Goal: Information Seeking & Learning: Learn about a topic

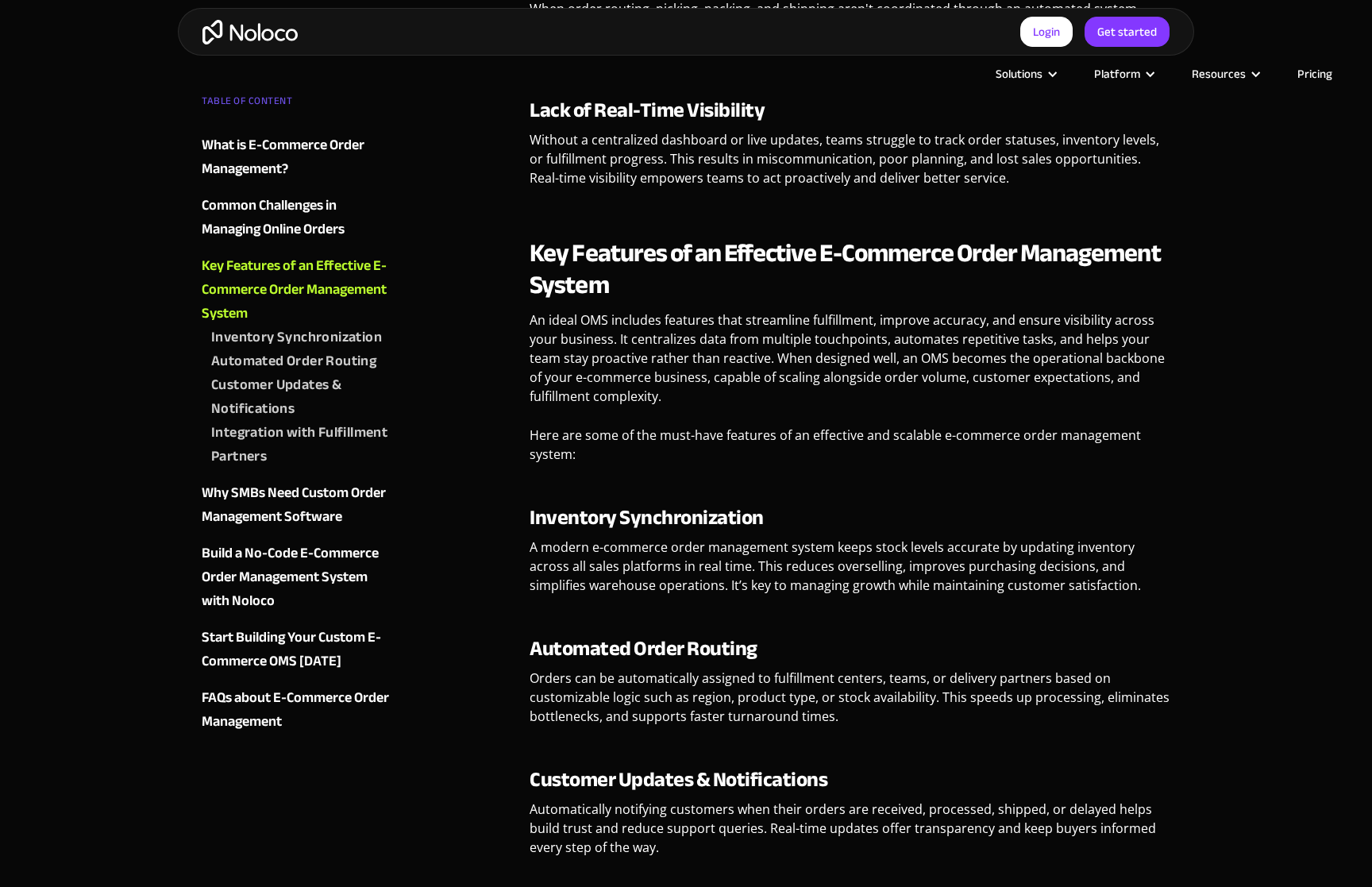
scroll to position [2283, 0]
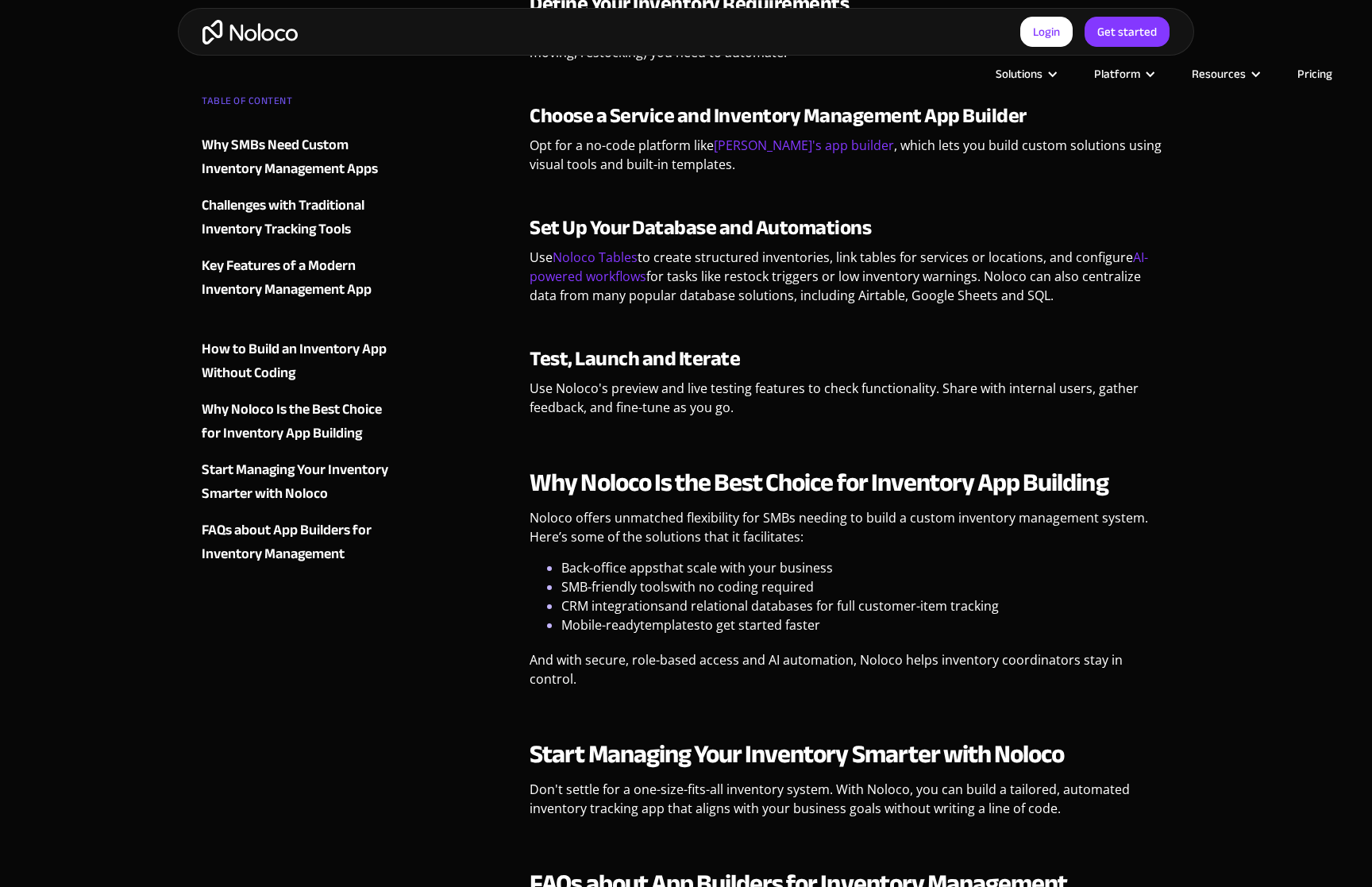
scroll to position [3071, 0]
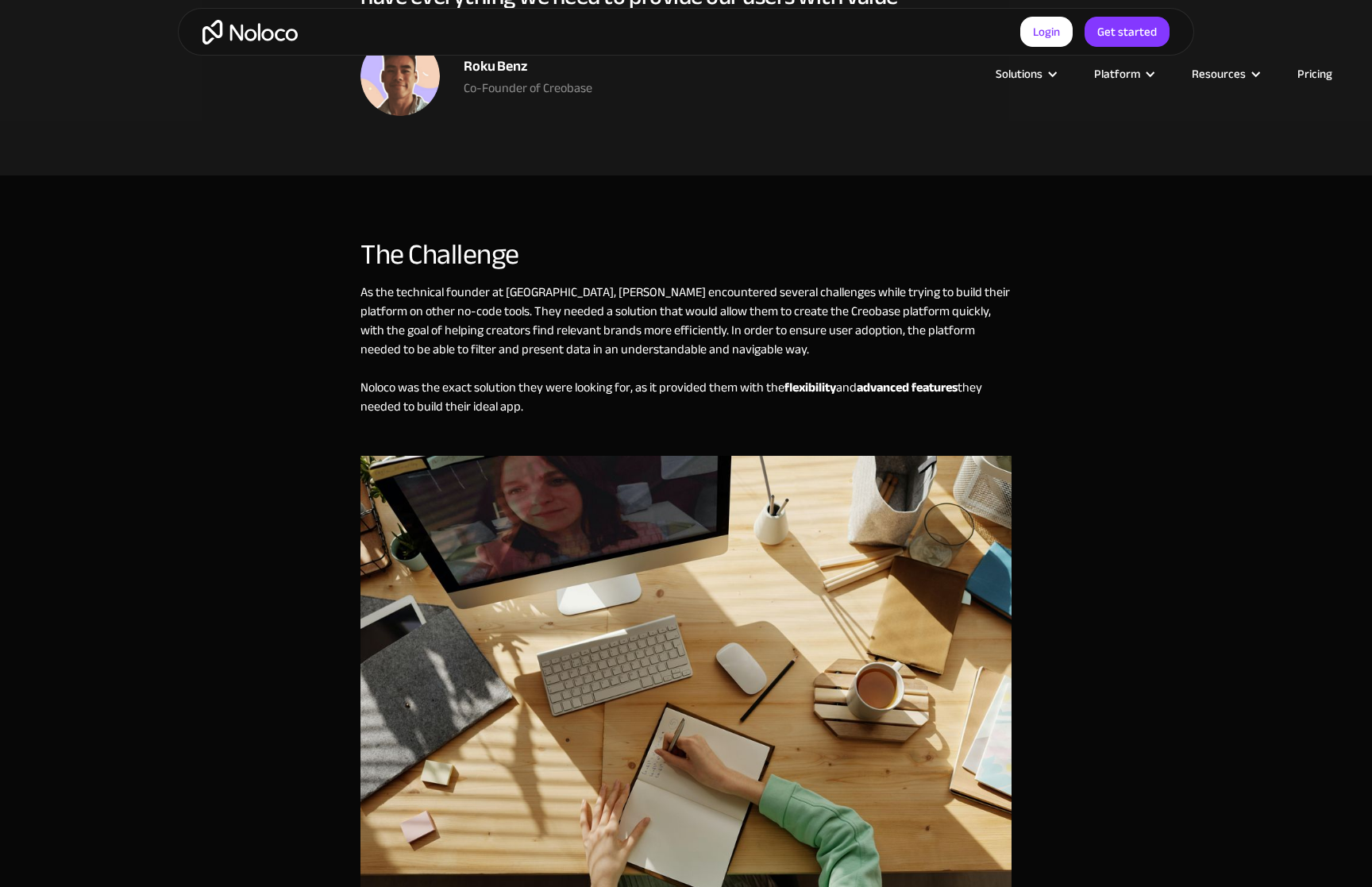
scroll to position [2283, 0]
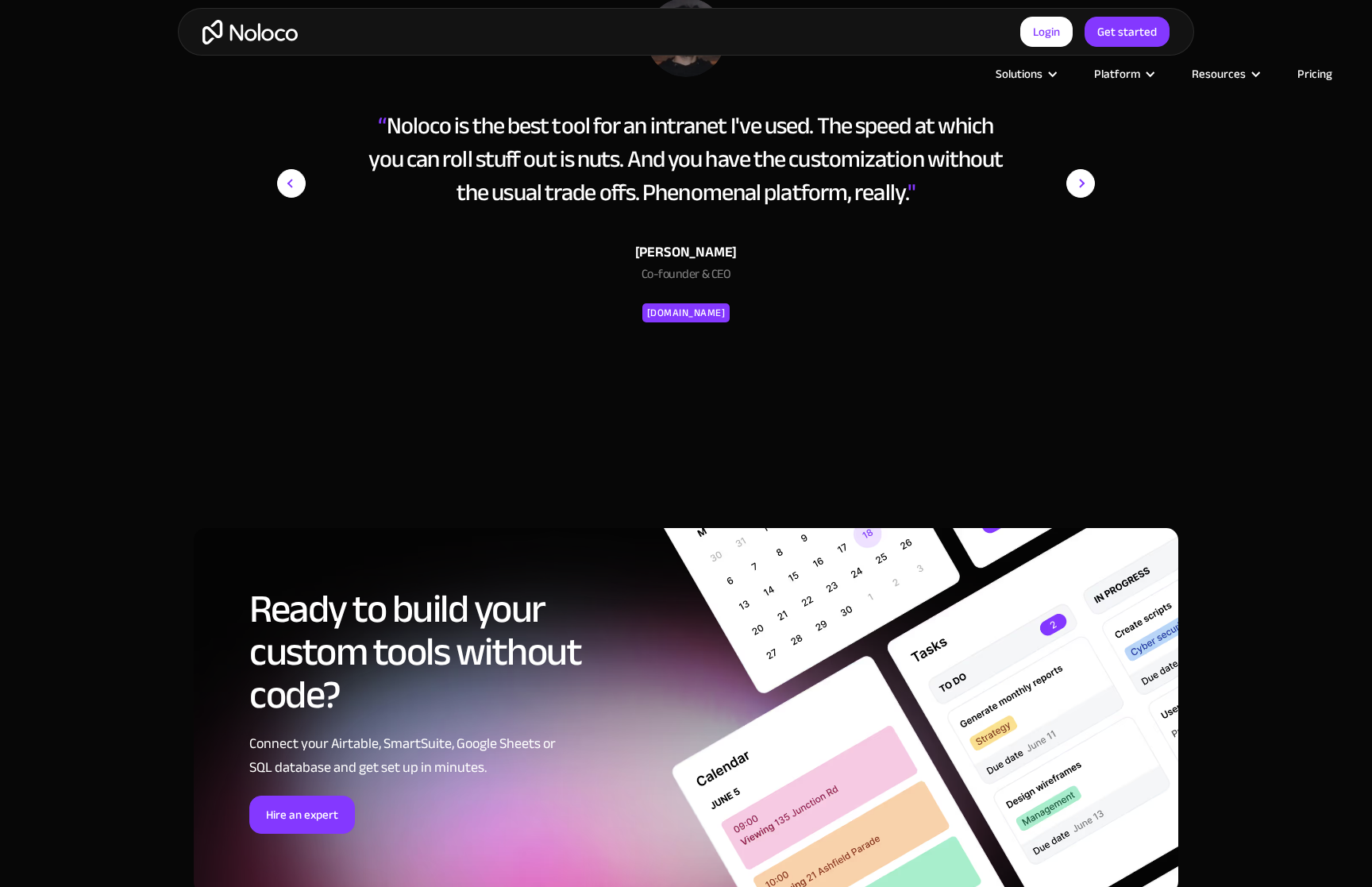
scroll to position [2264, 0]
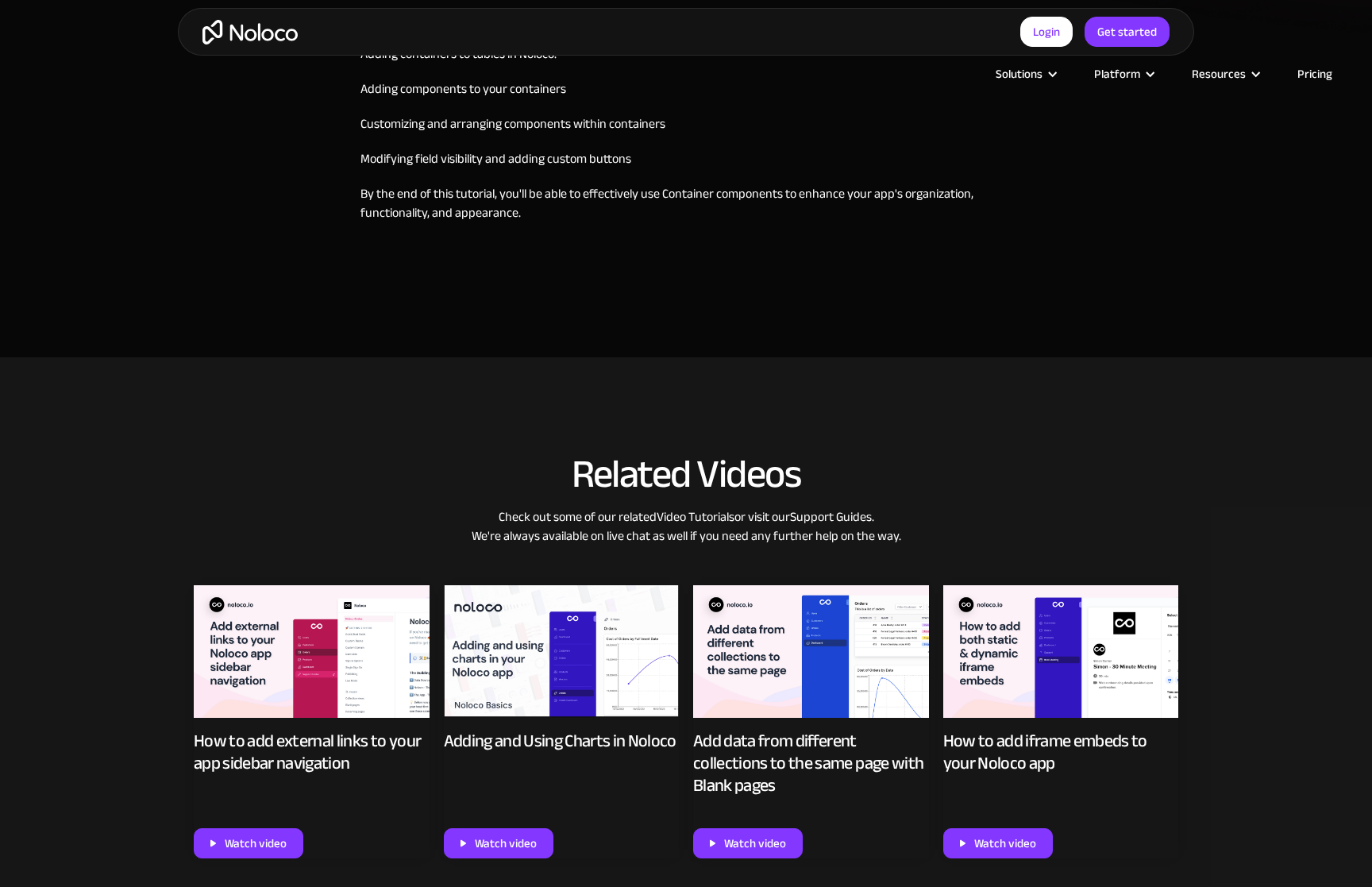
scroll to position [1494, 0]
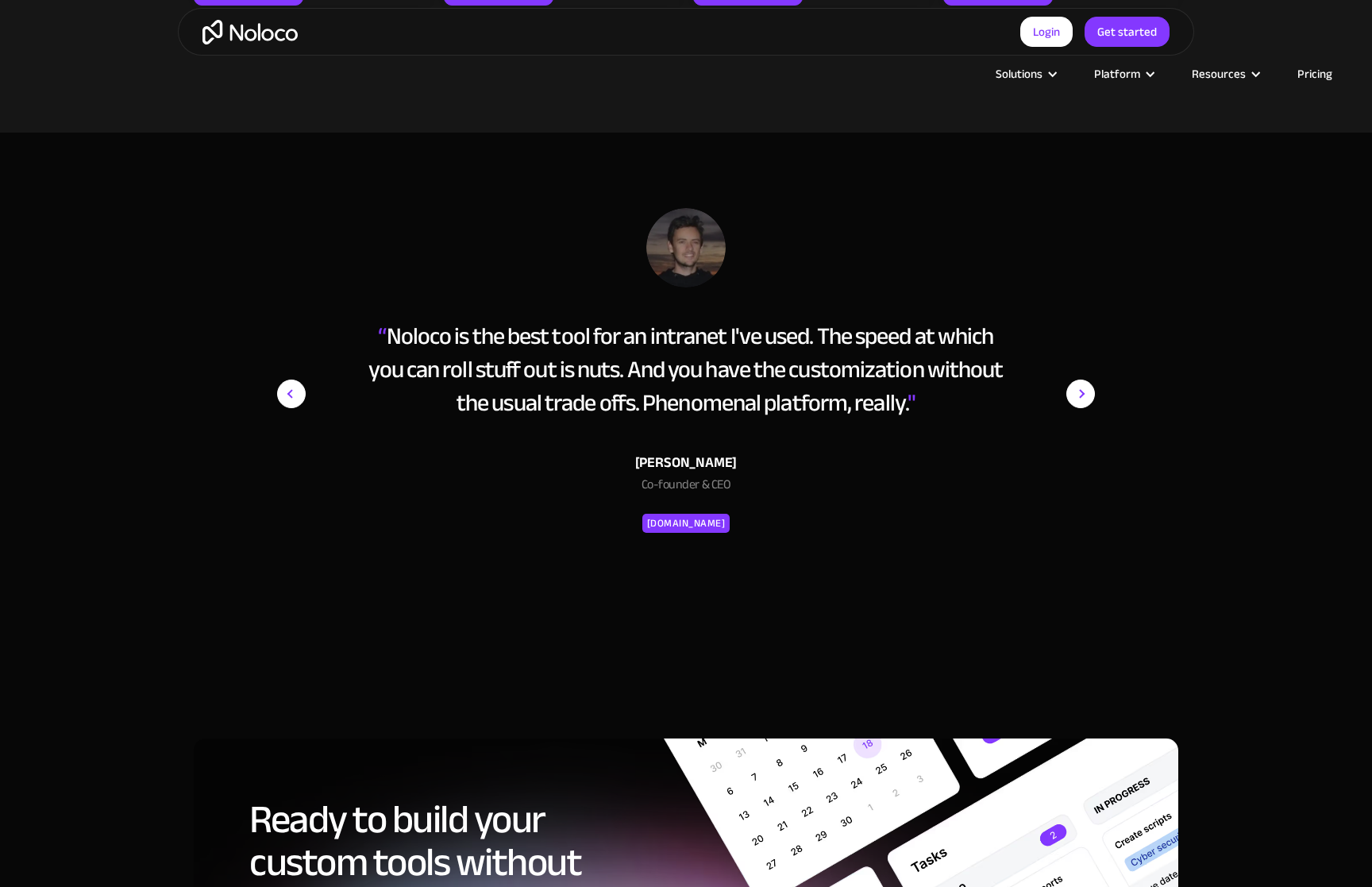
scroll to position [2415, 0]
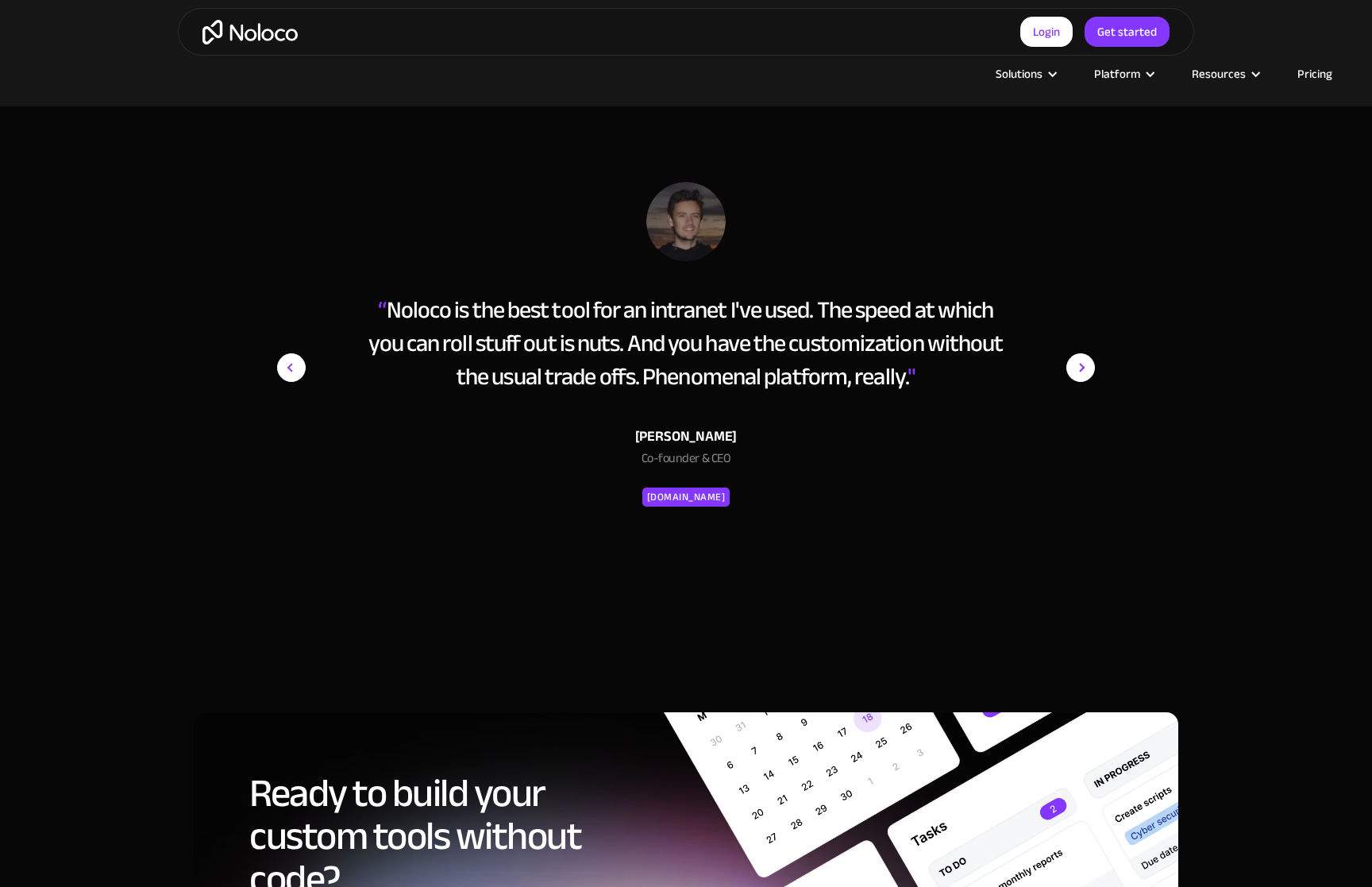
scroll to position [2283, 0]
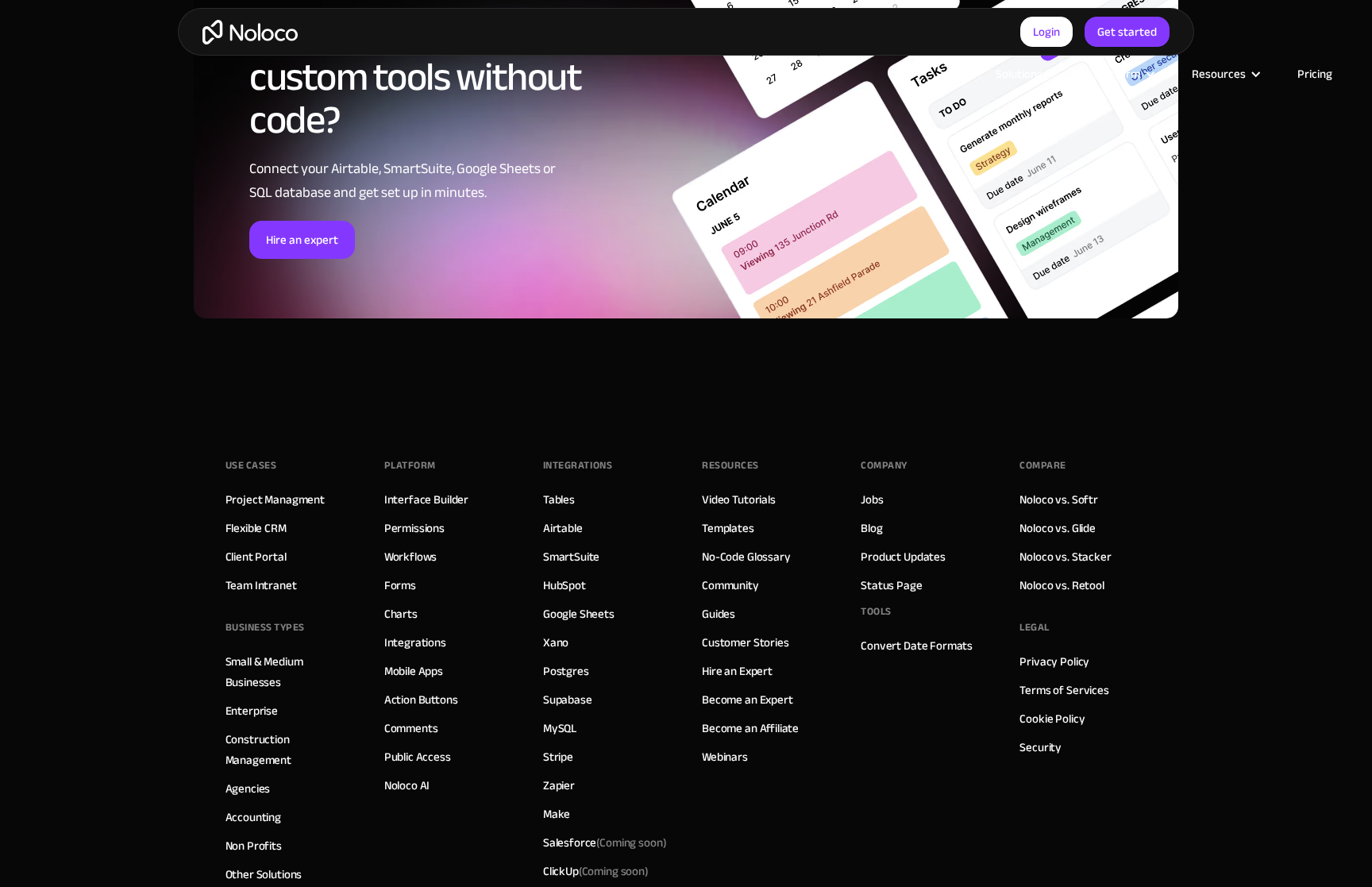
scroll to position [2491, 0]
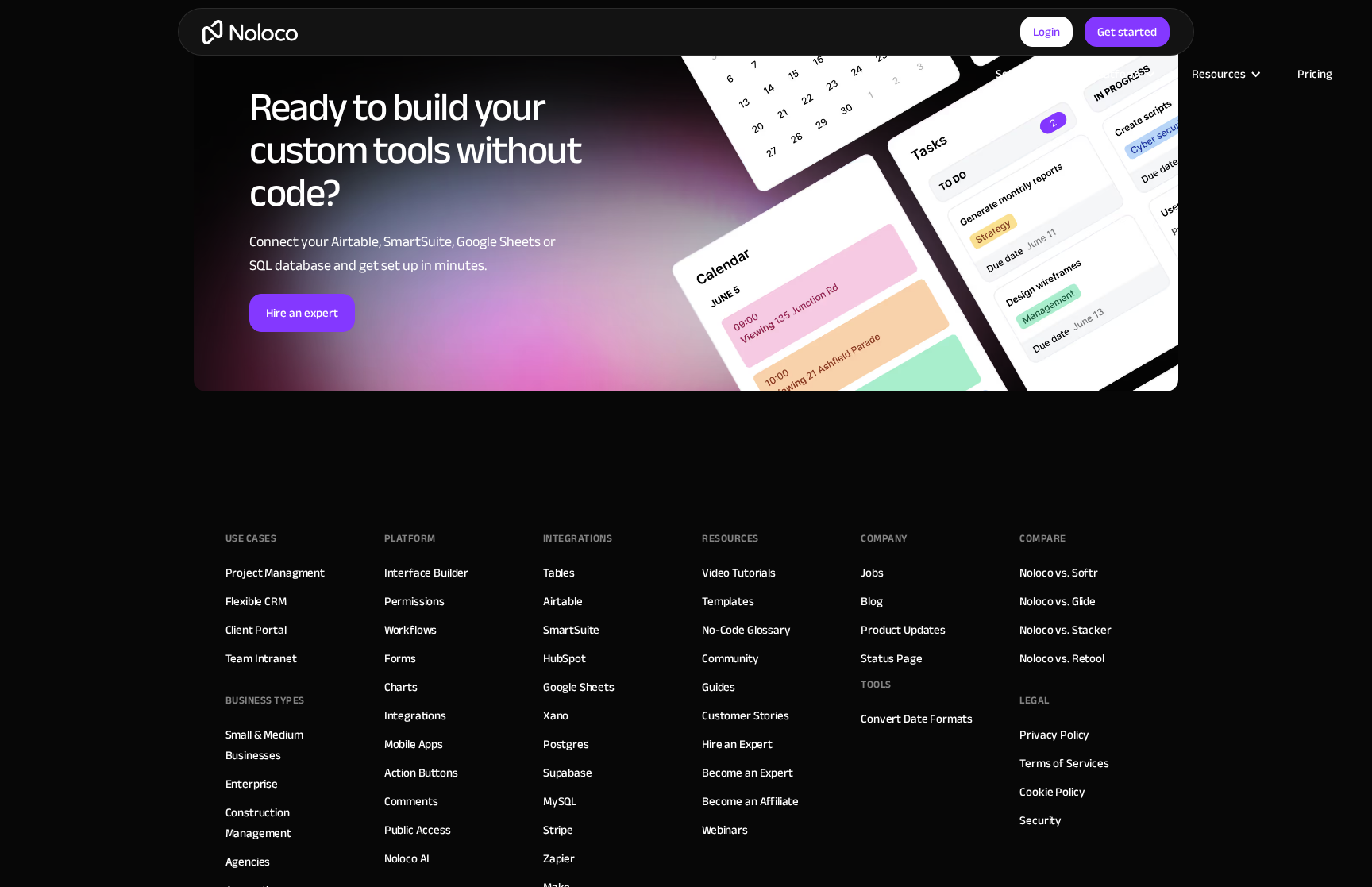
scroll to position [2564, 0]
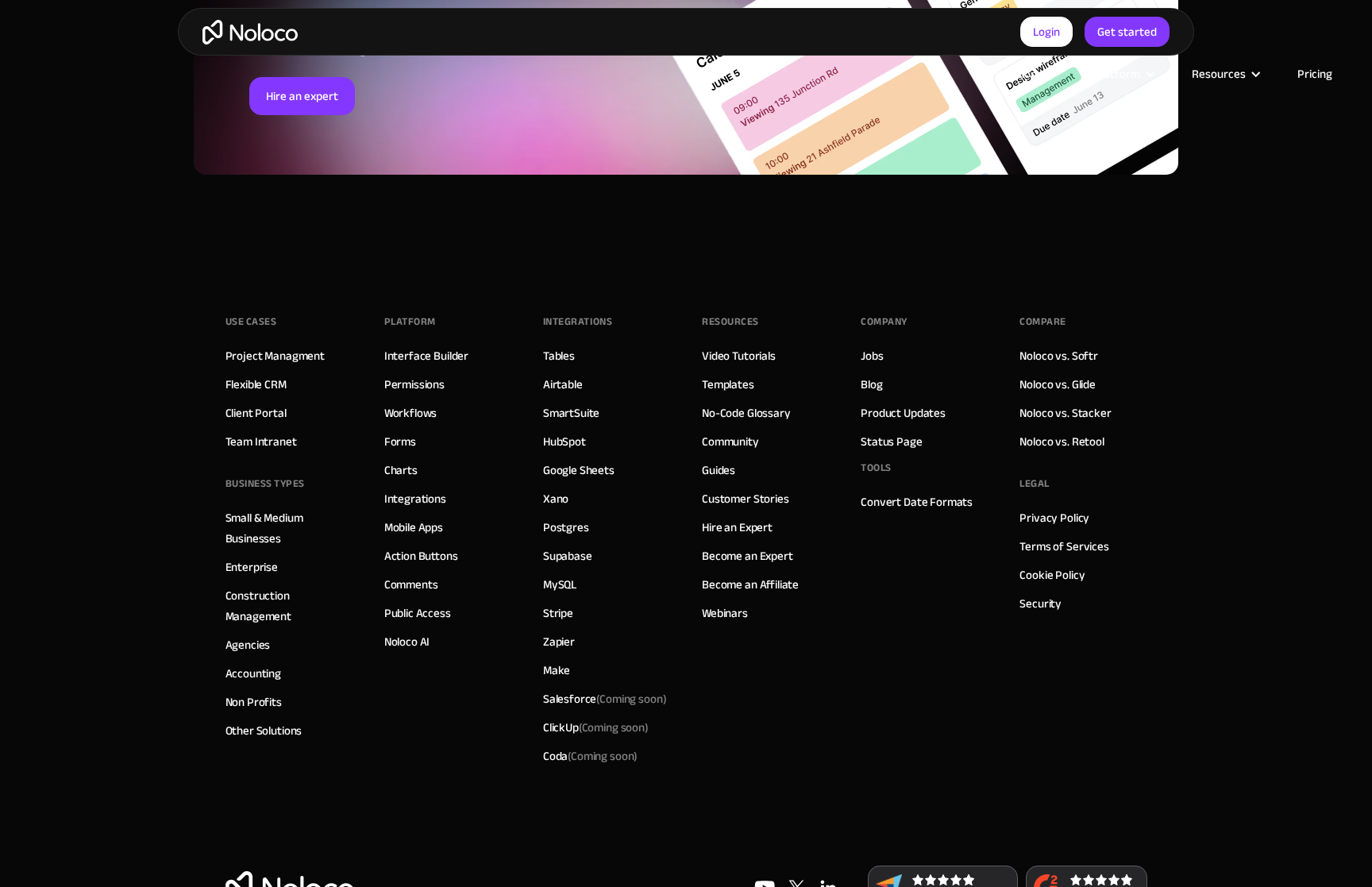
scroll to position [2344, 0]
